Goal: Transaction & Acquisition: Purchase product/service

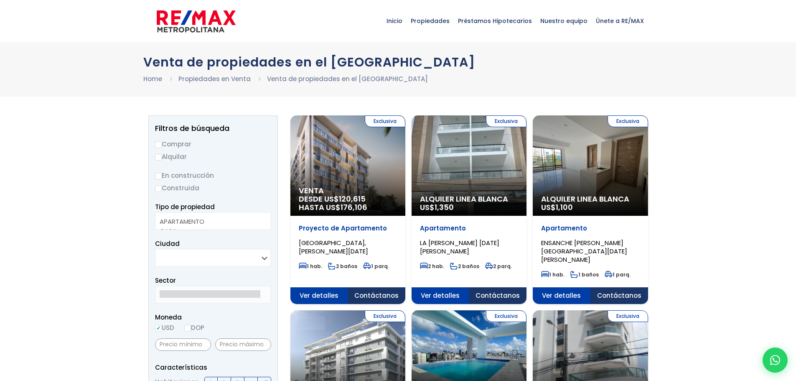
select select
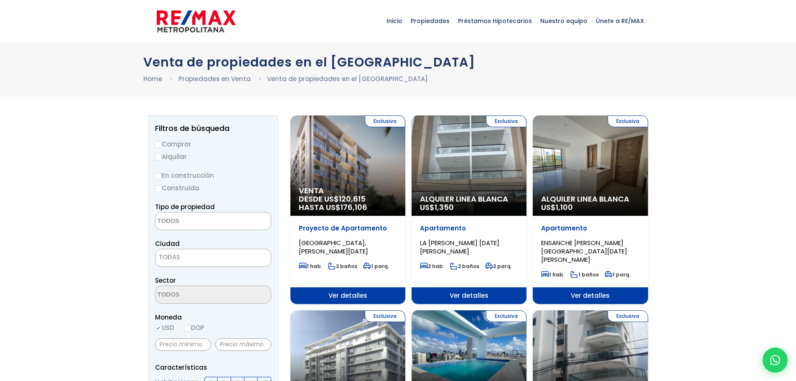
click at [163, 146] on label "Comprar" at bounding box center [213, 144] width 116 height 10
click at [162, 146] on input "Comprar" at bounding box center [158, 144] width 7 height 7
radio input "true"
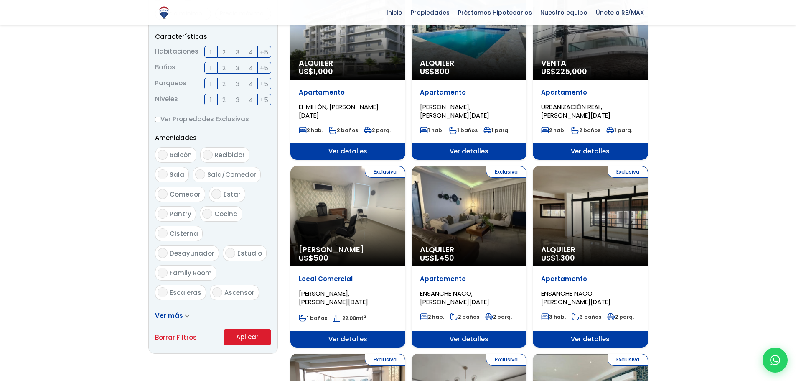
scroll to position [418, 0]
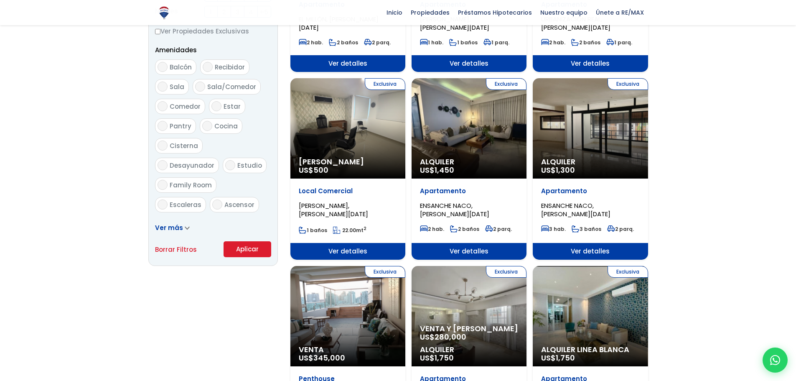
click at [255, 245] on button "Aplicar" at bounding box center [248, 249] width 48 height 16
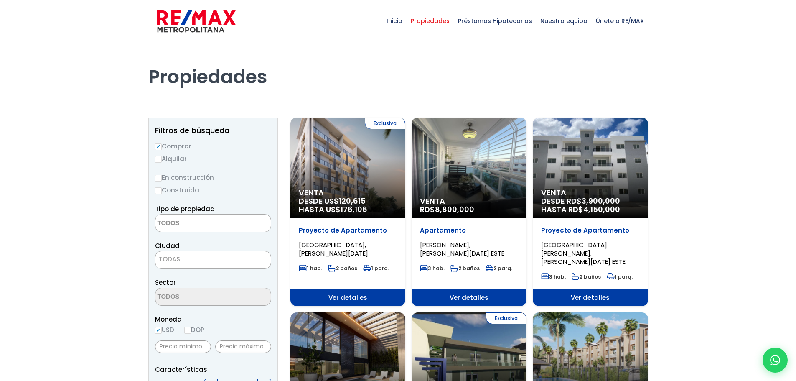
select select
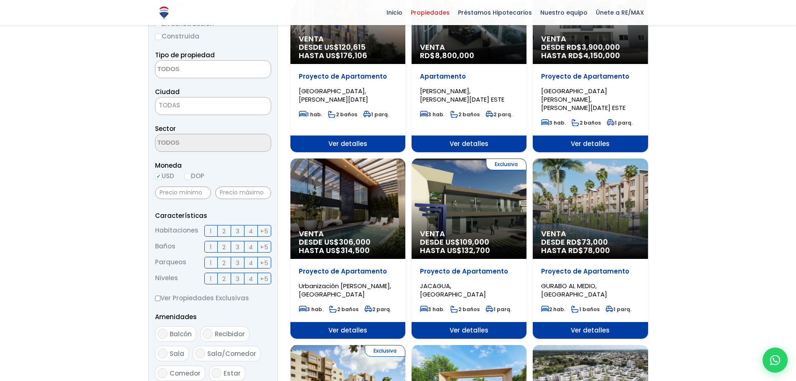
scroll to position [84, 0]
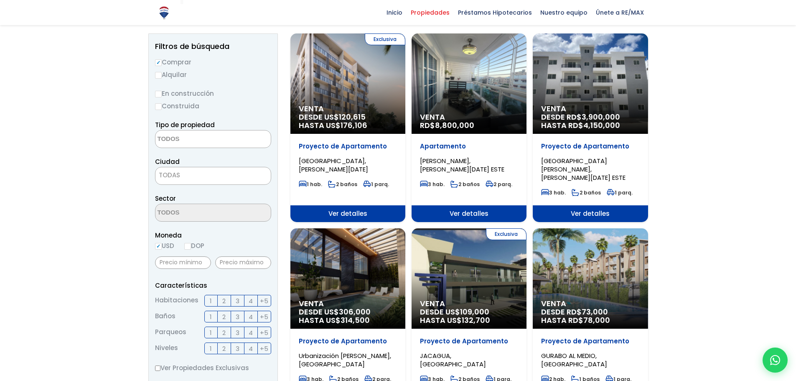
click at [184, 174] on span "TODAS" at bounding box center [212, 175] width 115 height 12
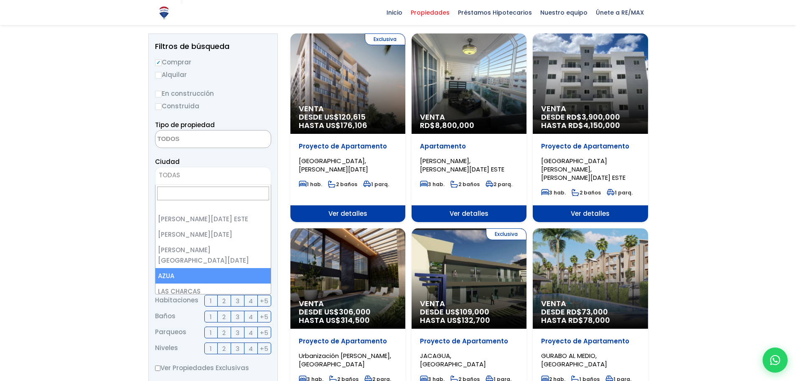
scroll to position [0, 0]
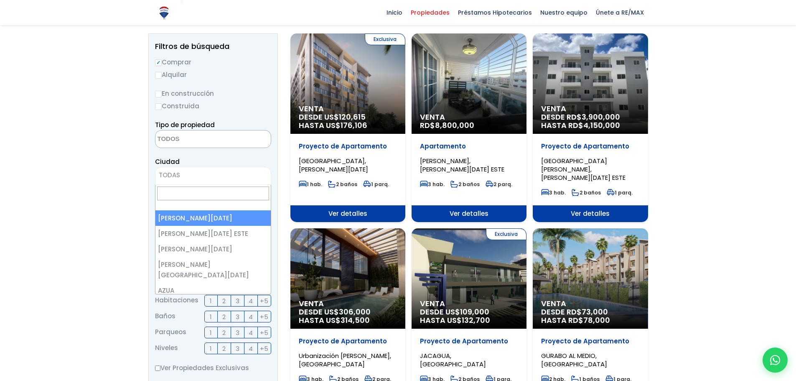
select select "1"
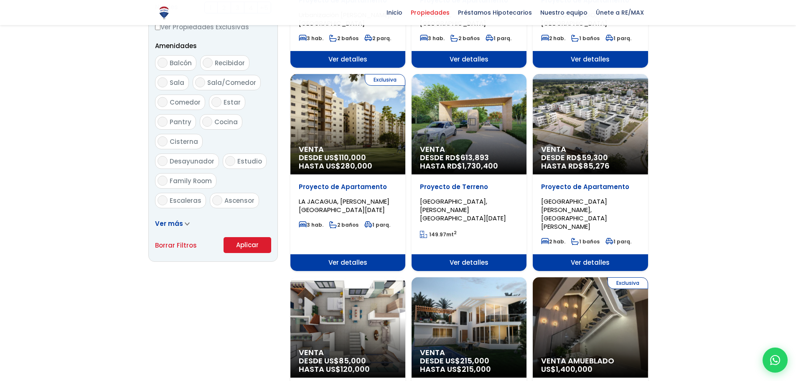
scroll to position [460, 0]
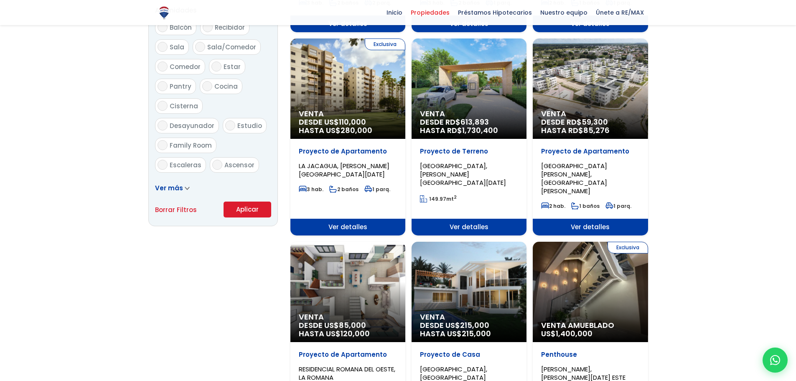
click at [249, 211] on button "Aplicar" at bounding box center [248, 209] width 48 height 16
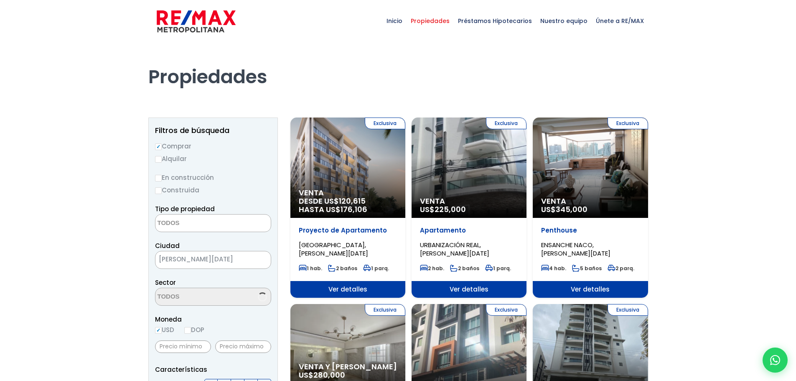
select select
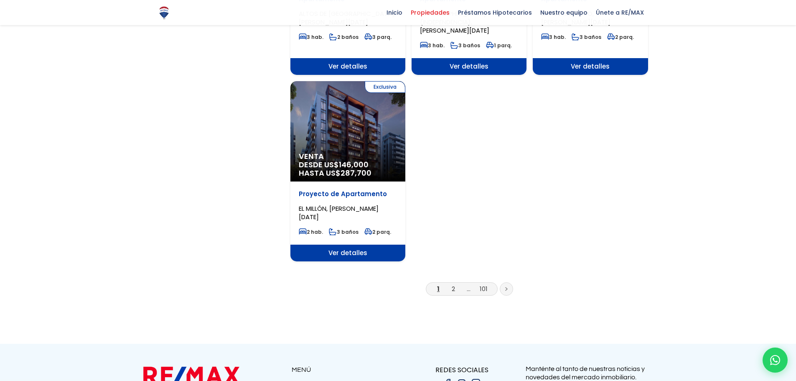
scroll to position [1003, 0]
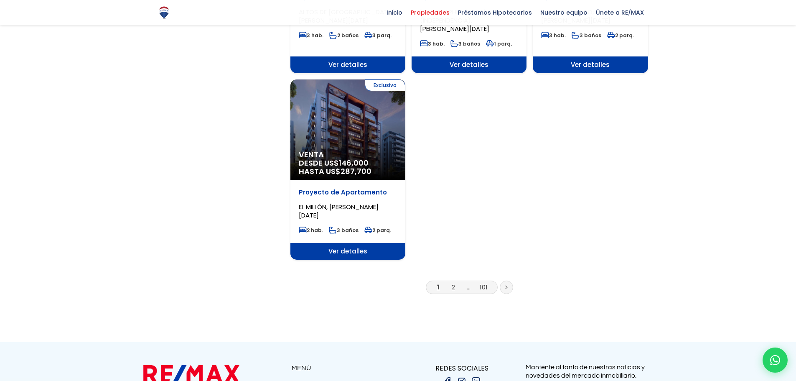
click at [452, 283] on link "2" at bounding box center [453, 287] width 3 height 9
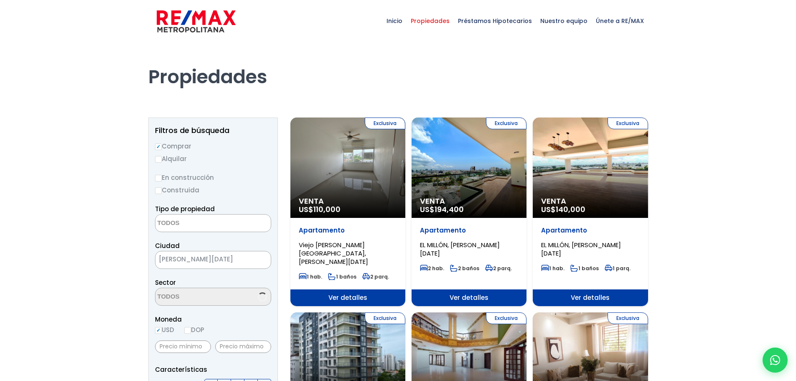
select select
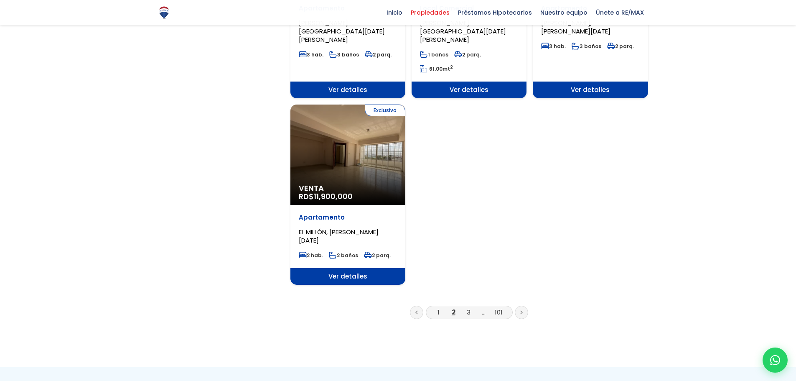
scroll to position [1003, 0]
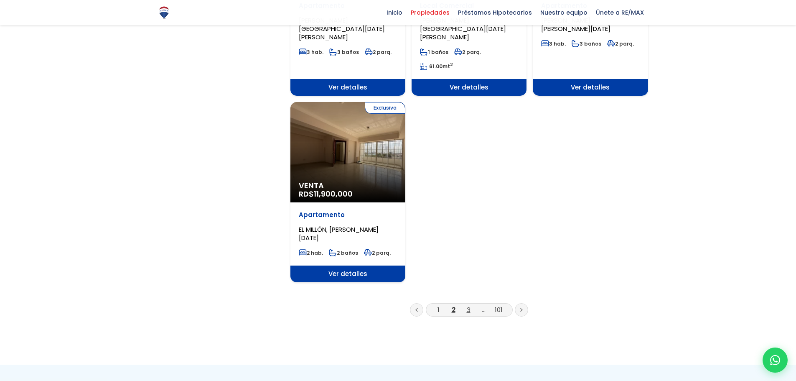
click at [468, 305] on link "3" at bounding box center [469, 309] width 4 height 9
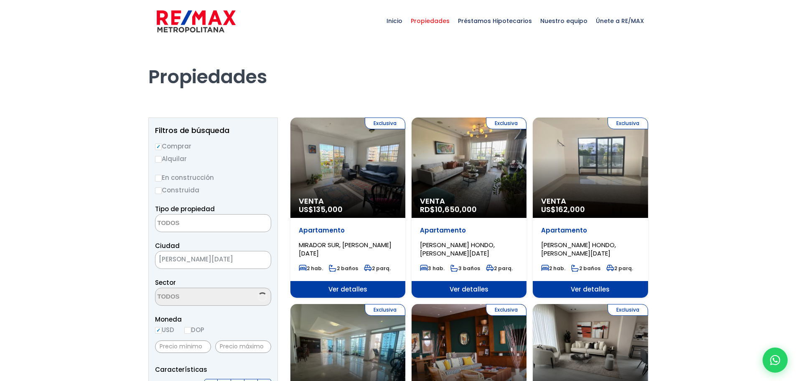
select select
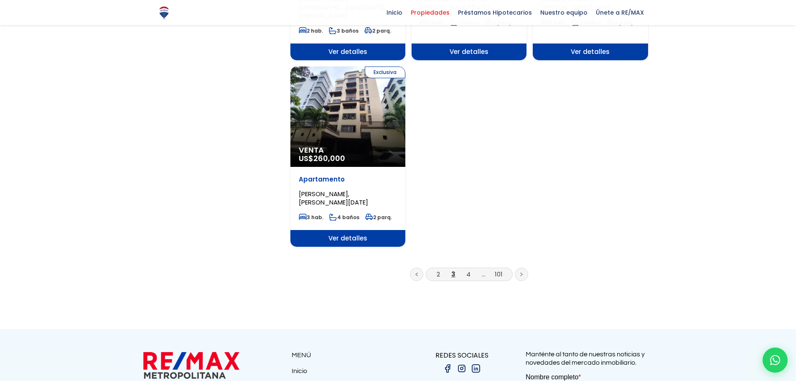
scroll to position [1045, 0]
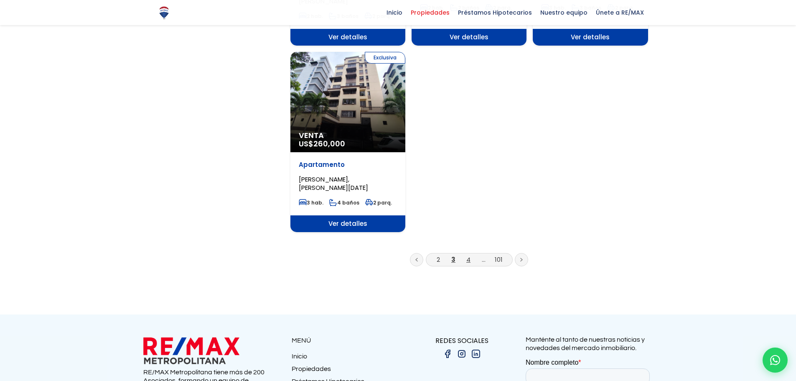
click at [468, 255] on link "4" at bounding box center [468, 259] width 4 height 9
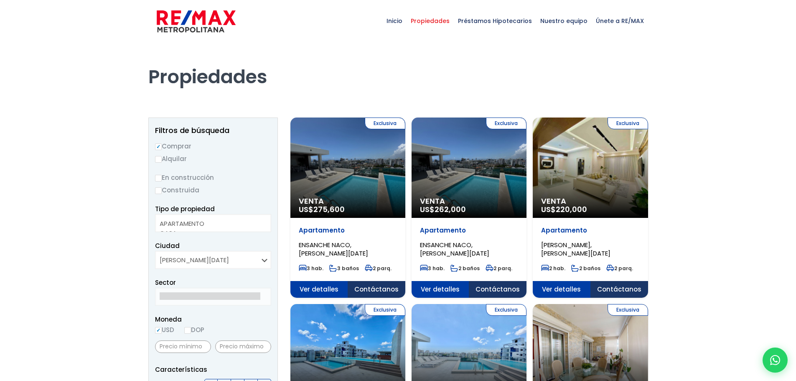
select select
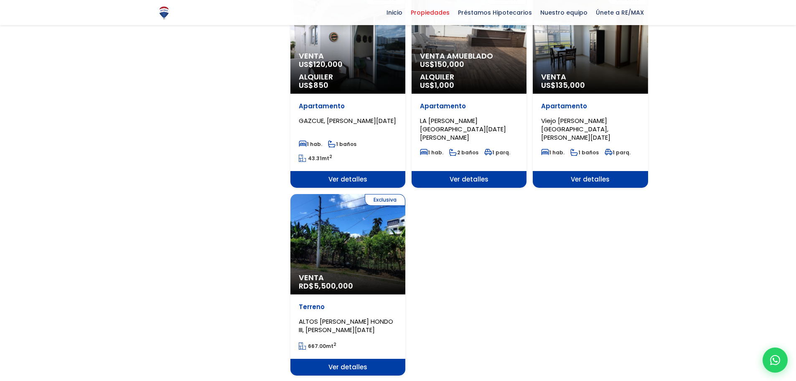
scroll to position [961, 0]
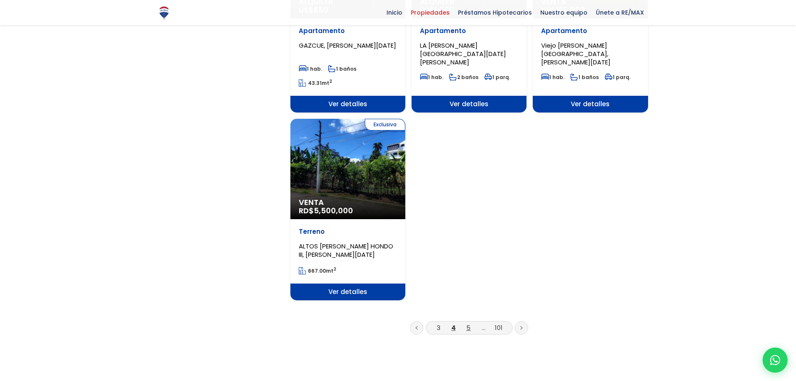
click at [469, 323] on link "5" at bounding box center [468, 327] width 4 height 9
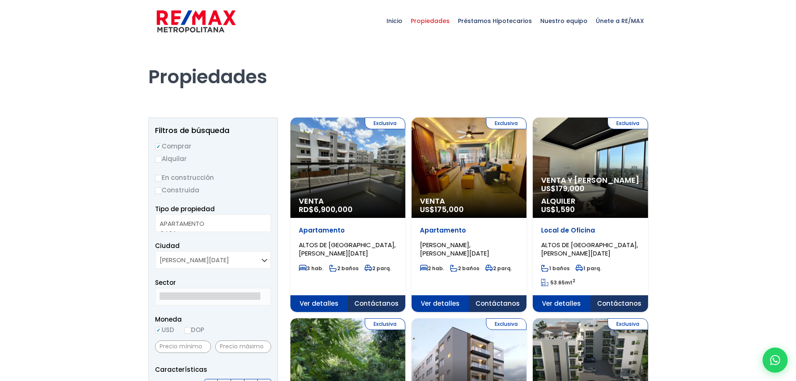
select select
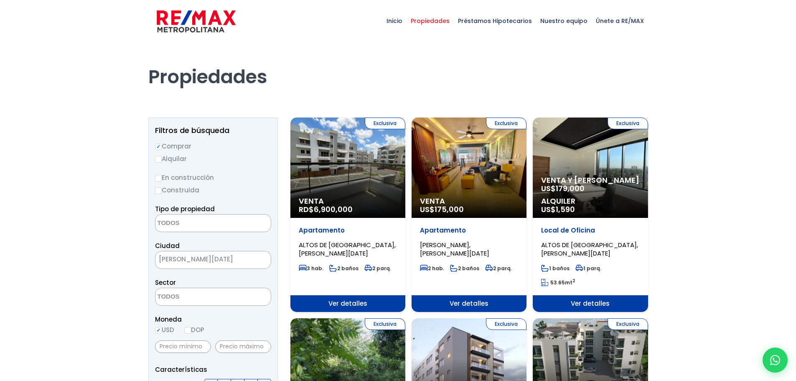
click at [315, 245] on span "ALTOS DE [GEOGRAPHIC_DATA], [PERSON_NAME][DATE]" at bounding box center [347, 248] width 97 height 17
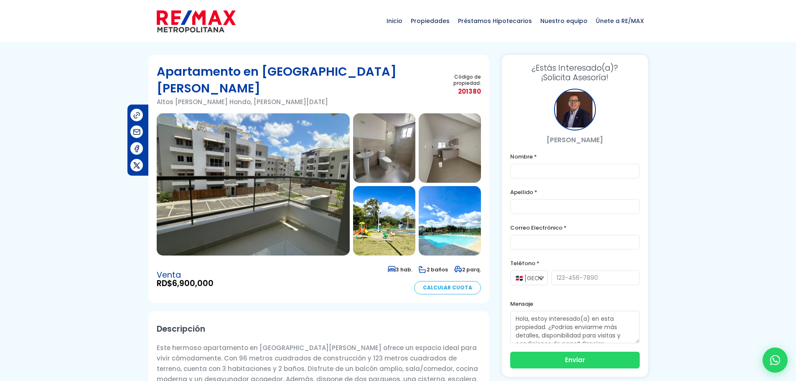
click at [438, 133] on img at bounding box center [450, 147] width 62 height 69
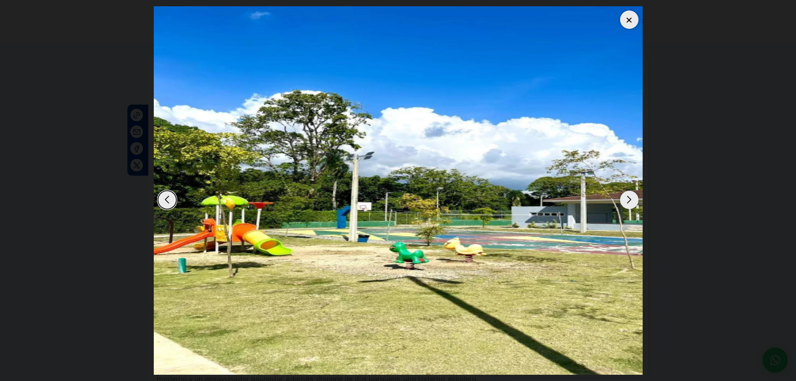
click at [628, 18] on div at bounding box center [629, 19] width 18 height 18
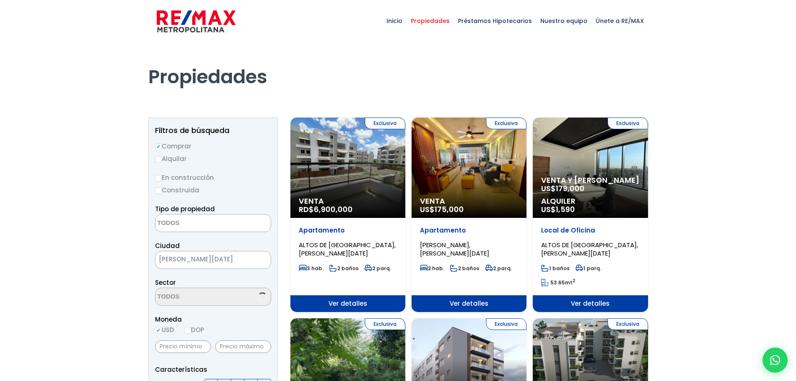
select select
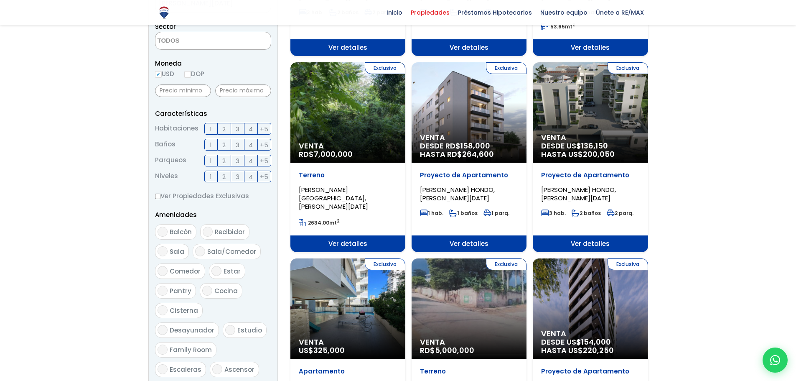
scroll to position [251, 0]
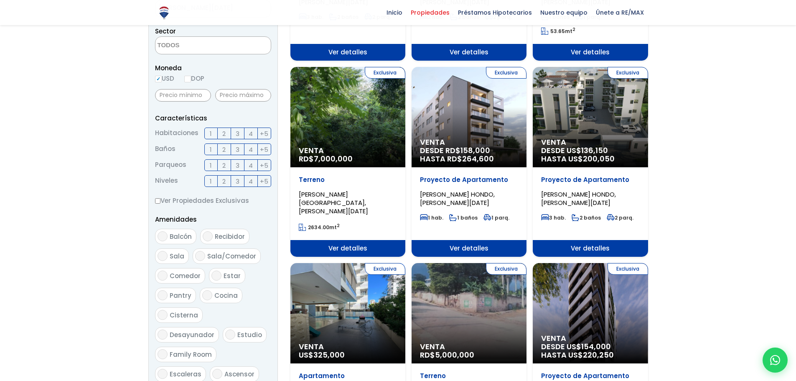
click at [595, 120] on div "Exclusiva Venta DESDE US$ 136,150 HASTA US$ 200,050" at bounding box center [590, 117] width 115 height 100
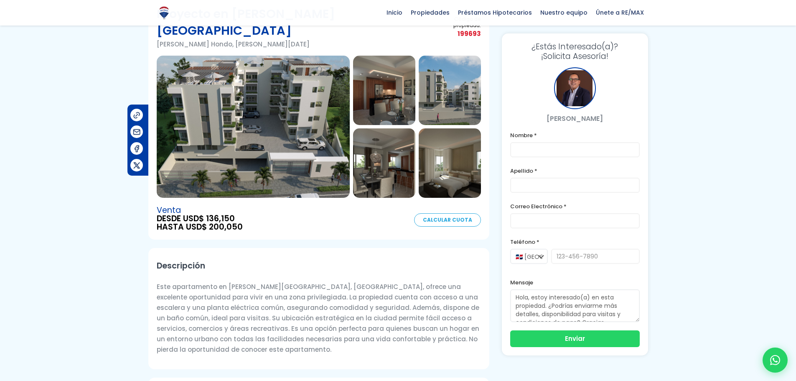
scroll to position [42, 0]
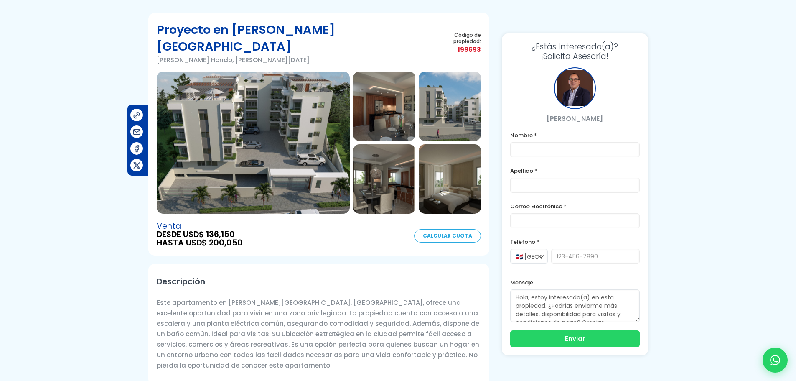
click at [324, 123] on img at bounding box center [253, 142] width 193 height 142
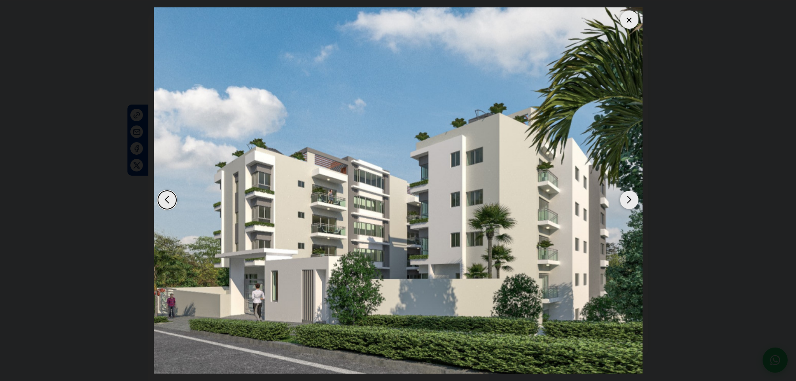
click at [630, 20] on div at bounding box center [629, 19] width 18 height 18
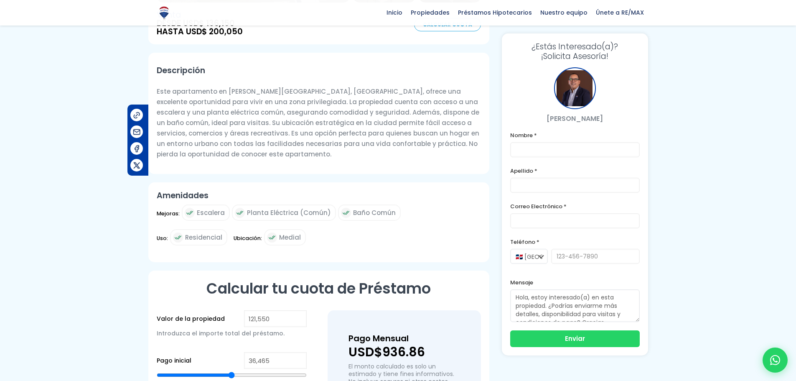
scroll to position [334, 0]
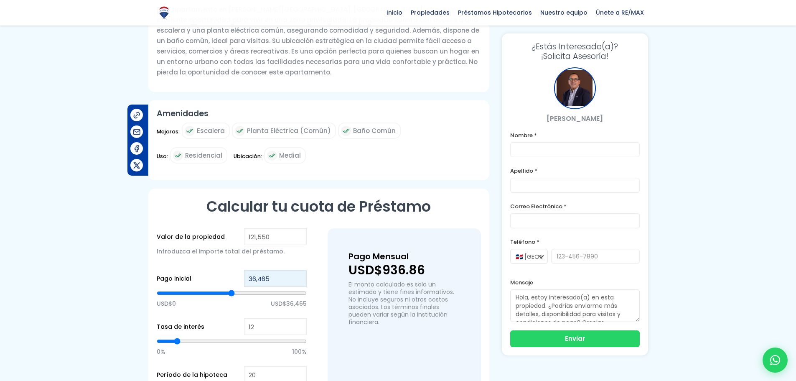
click at [281, 270] on input "36,465" at bounding box center [275, 278] width 63 height 17
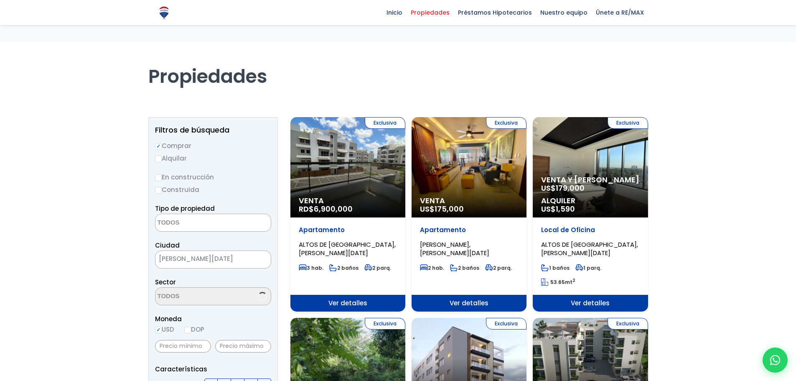
select select
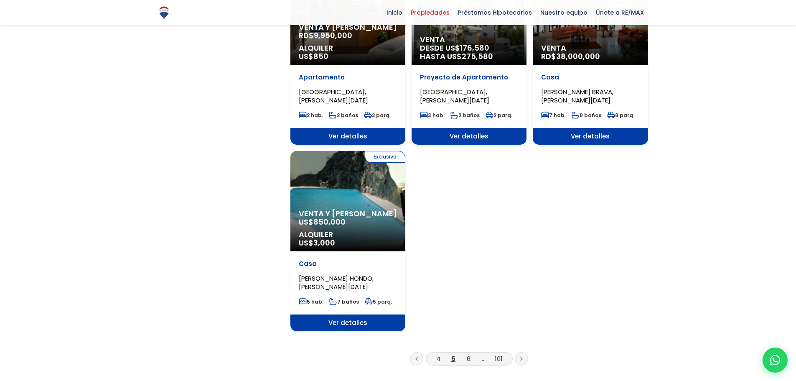
scroll to position [959, 0]
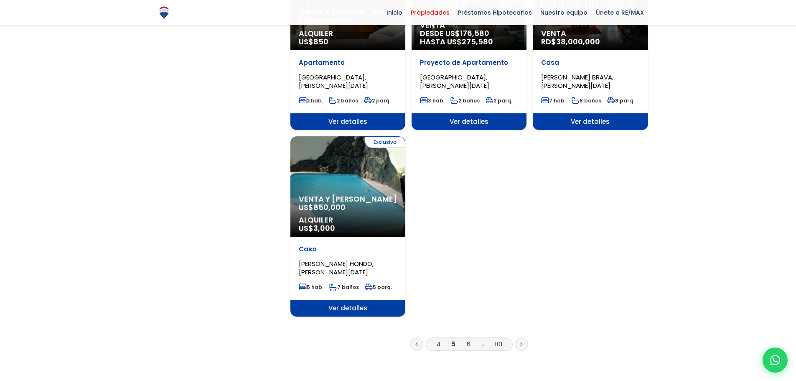
click at [464, 339] on li "6" at bounding box center [468, 344] width 13 height 10
click at [470, 339] on link "6" at bounding box center [469, 343] width 4 height 9
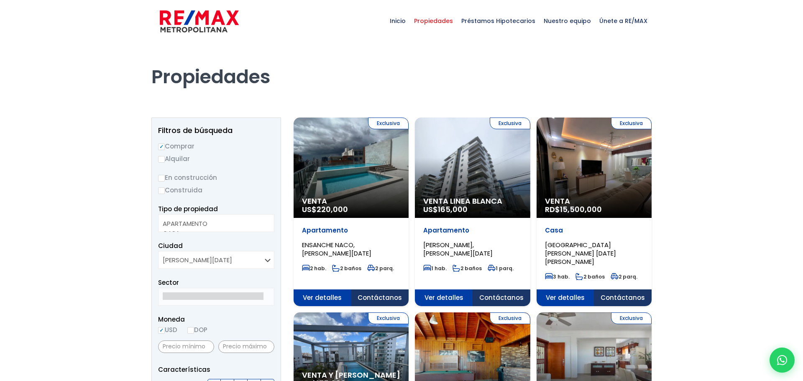
select select
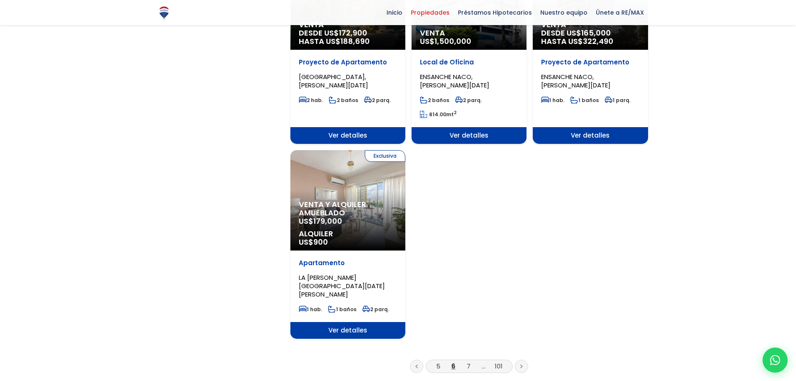
scroll to position [961, 0]
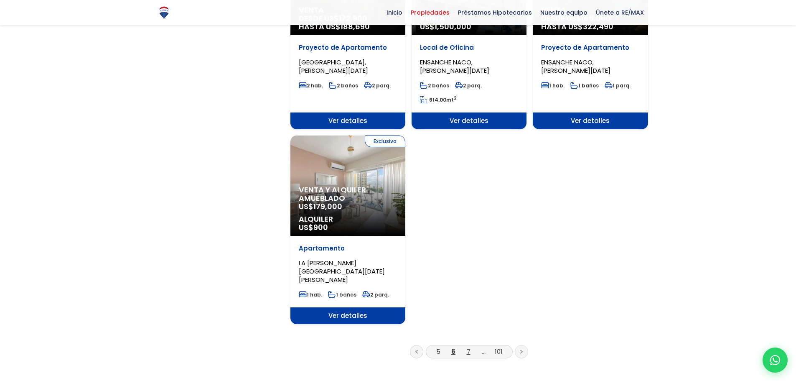
click at [467, 347] on link "7" at bounding box center [469, 351] width 4 height 9
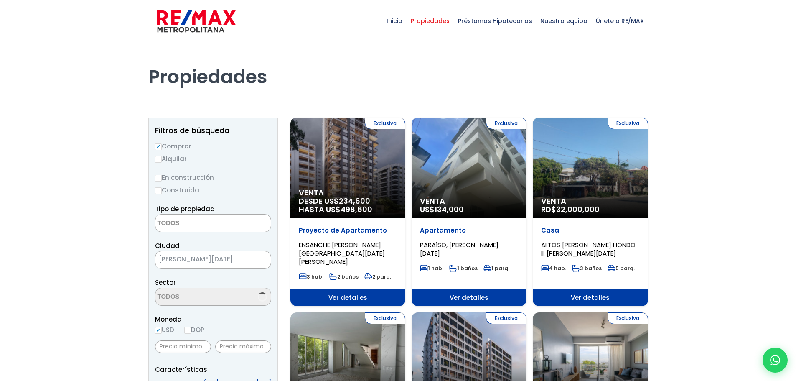
select select
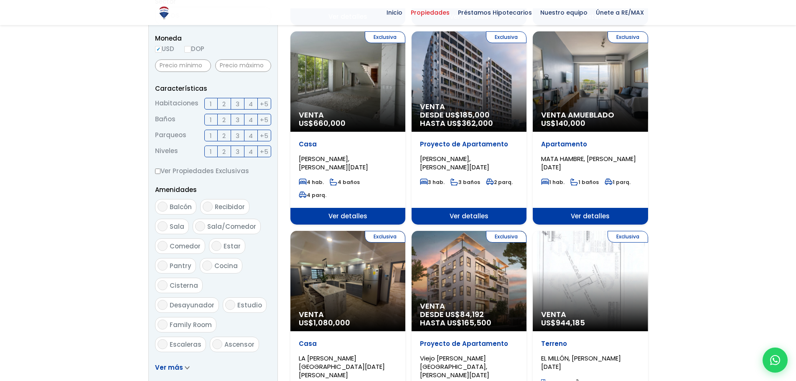
scroll to position [334, 0]
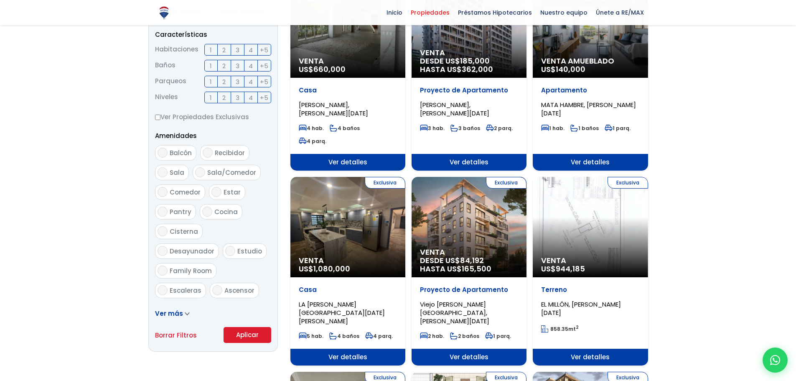
click at [456, 200] on div "Exclusiva Venta DESDE US$ 84,192 HASTA US$ 165,500" at bounding box center [469, 227] width 115 height 100
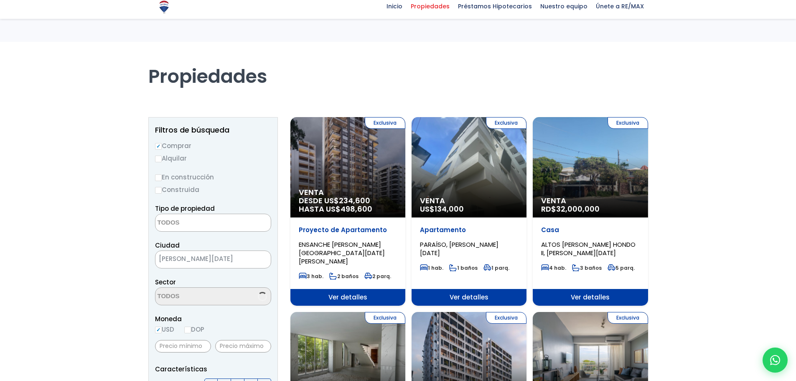
select select
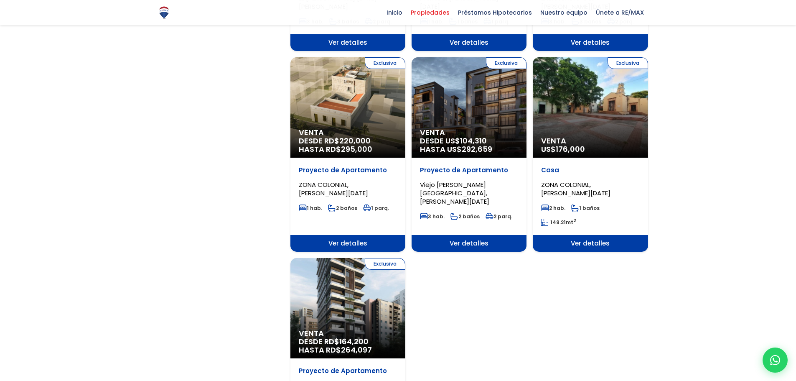
scroll to position [836, 0]
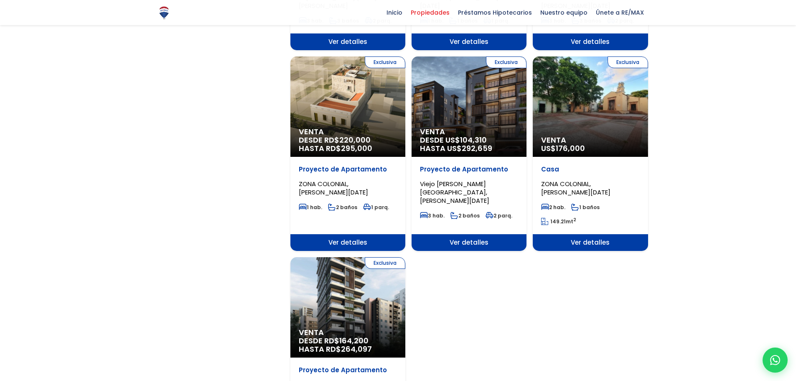
click at [446, 144] on span "HASTA US$ 292,659" at bounding box center [469, 148] width 98 height 8
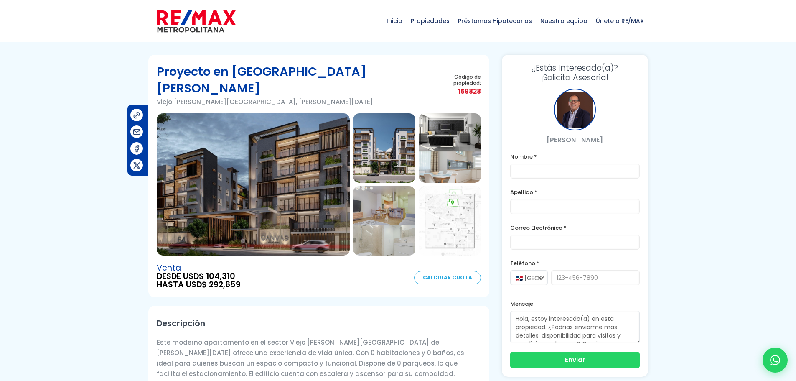
click at [466, 192] on img at bounding box center [450, 220] width 62 height 69
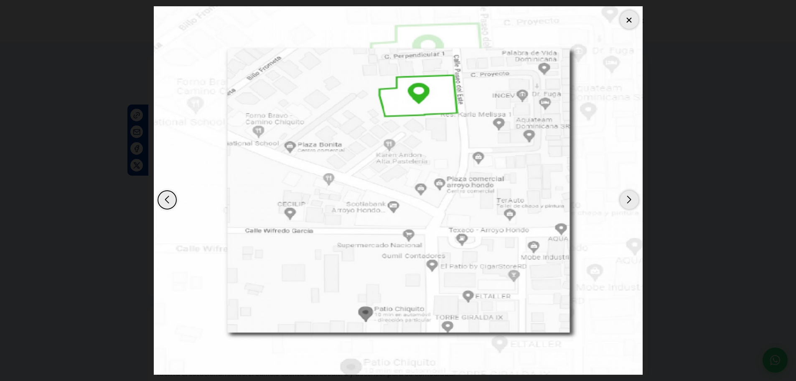
click at [629, 14] on div at bounding box center [629, 19] width 18 height 18
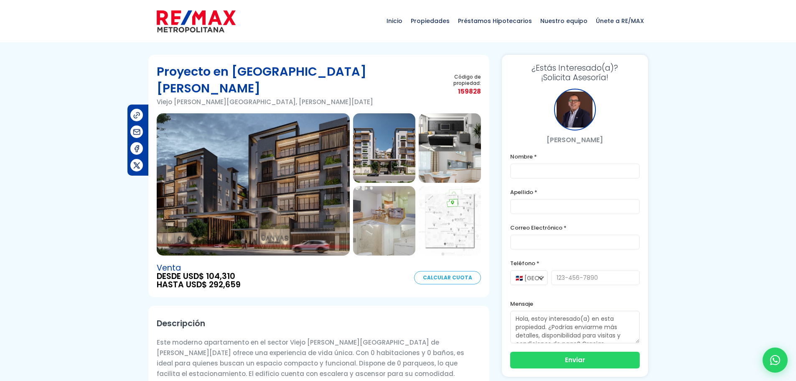
click at [394, 194] on img at bounding box center [384, 220] width 62 height 69
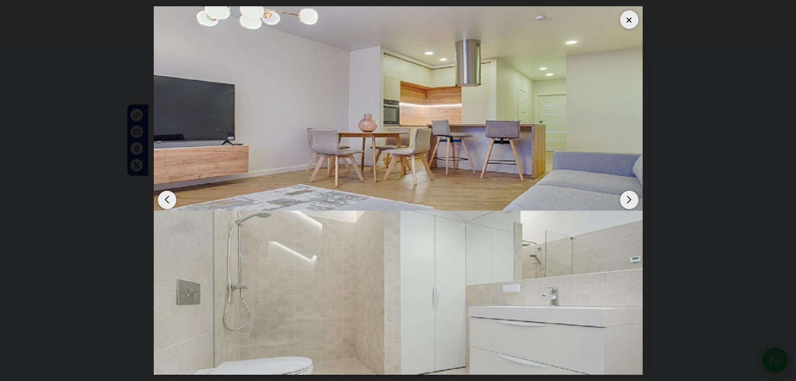
click at [630, 23] on div at bounding box center [629, 19] width 18 height 18
